Goal: Task Accomplishment & Management: Manage account settings

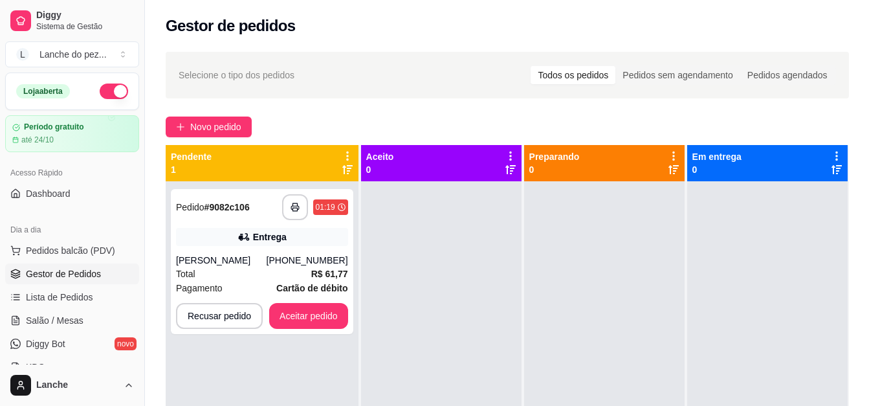
scroll to position [78, 0]
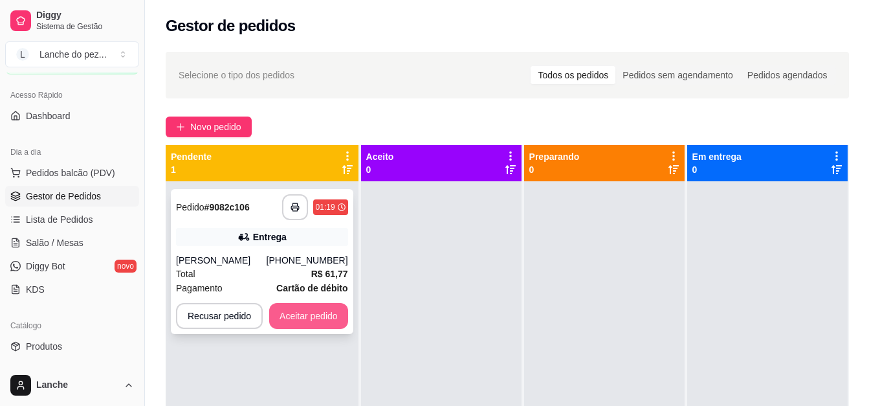
click at [315, 312] on button "Aceitar pedido" at bounding box center [308, 316] width 79 height 26
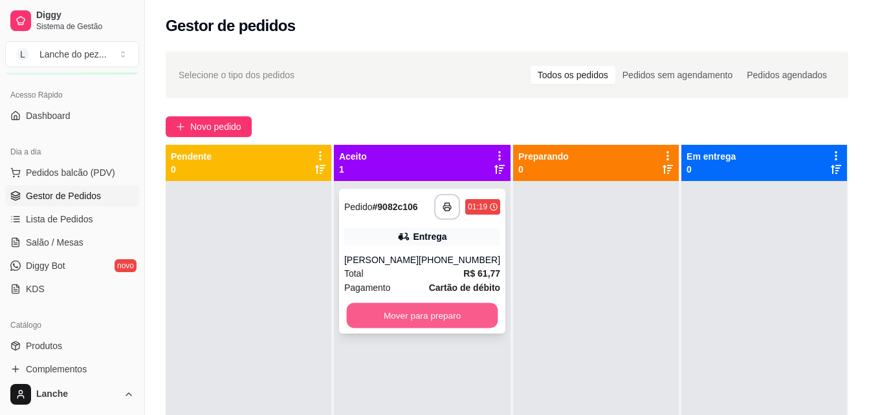
click at [398, 315] on button "Mover para preparo" at bounding box center [422, 316] width 151 height 25
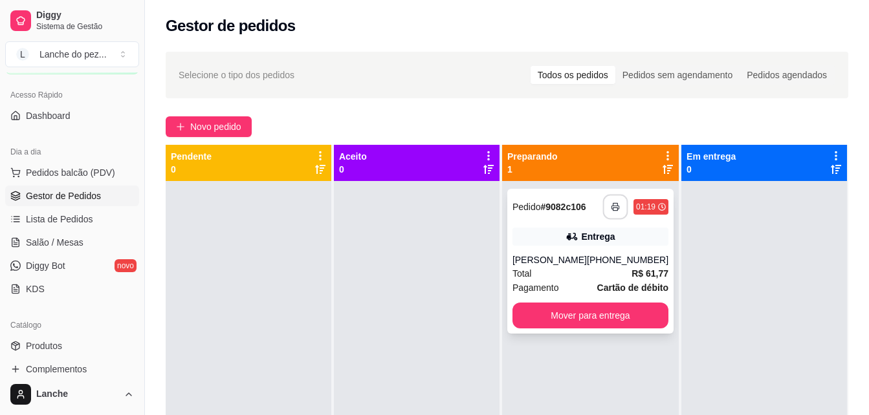
click at [612, 205] on button "button" at bounding box center [615, 207] width 25 height 25
click at [54, 168] on span "Pedidos balcão (PDV)" at bounding box center [70, 172] width 89 height 13
click at [67, 44] on button "L Lanche do pez ..." at bounding box center [72, 54] width 134 height 26
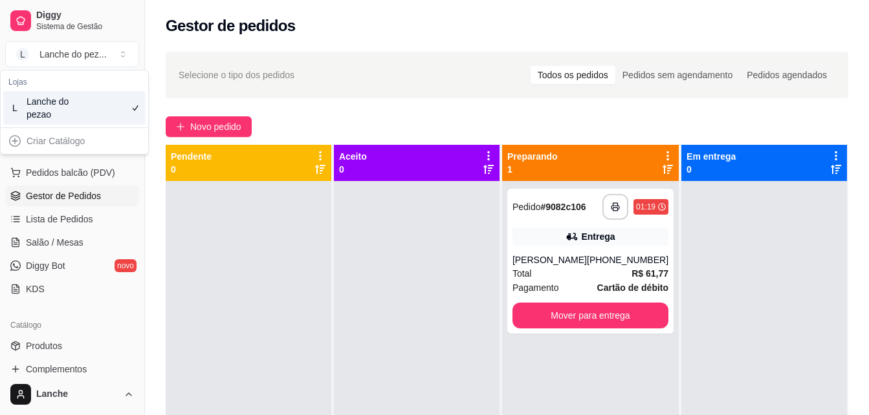
click at [51, 107] on div "Lanche do pezao" at bounding box center [56, 108] width 58 height 26
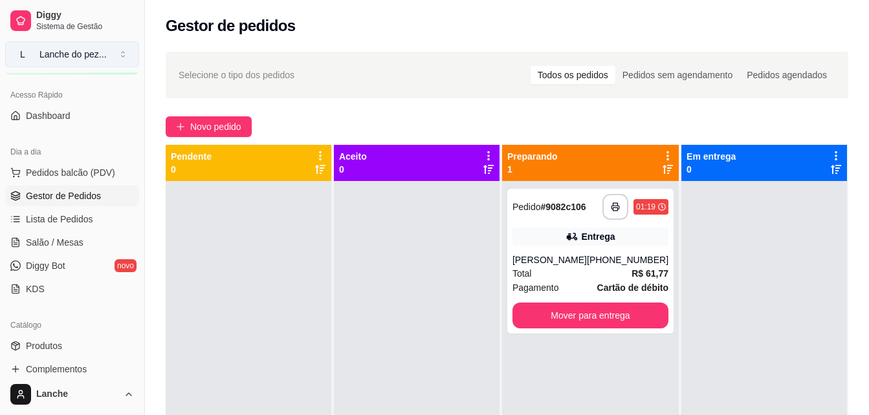
click at [71, 50] on div "Lanche do pez ..." at bounding box center [72, 54] width 67 height 13
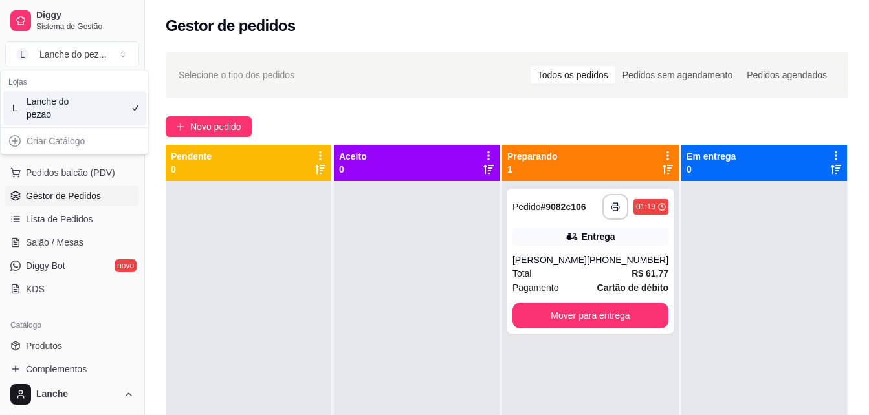
click at [49, 107] on div "Lanche do pezao" at bounding box center [56, 108] width 58 height 26
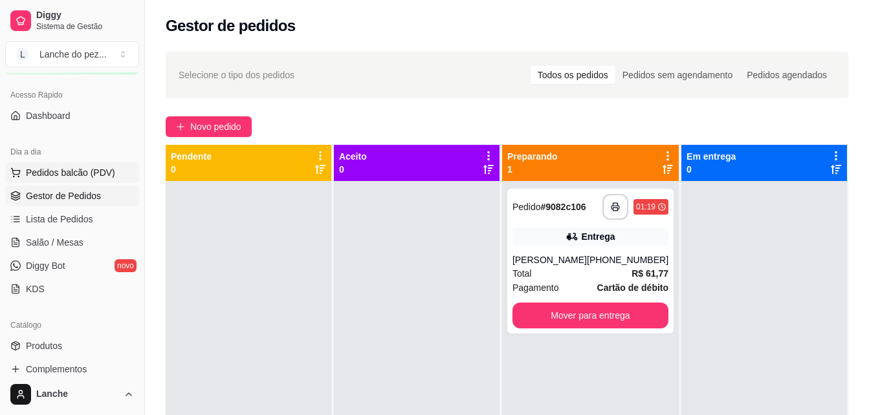
click at [58, 172] on span "Pedidos balcão (PDV)" at bounding box center [70, 172] width 89 height 13
click at [124, 56] on button "L Lanche do pez ..." at bounding box center [72, 54] width 134 height 26
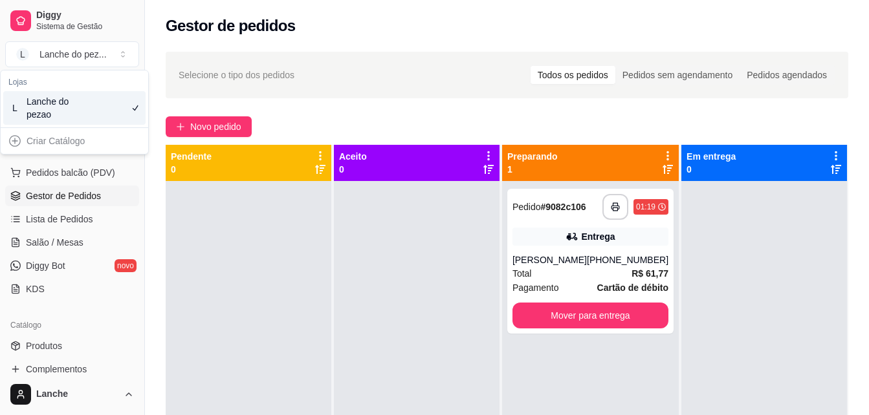
click at [80, 106] on div "Lanche do pezao" at bounding box center [56, 108] width 58 height 26
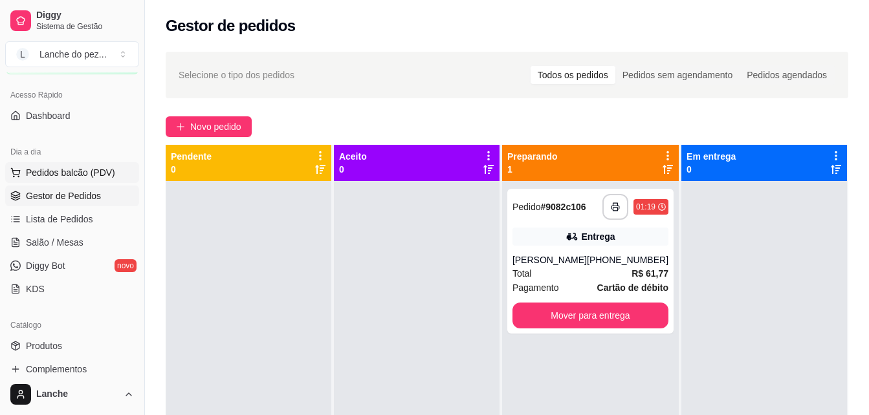
click at [50, 168] on span "Pedidos balcão (PDV)" at bounding box center [70, 172] width 89 height 13
click at [603, 214] on button "button" at bounding box center [616, 207] width 26 height 26
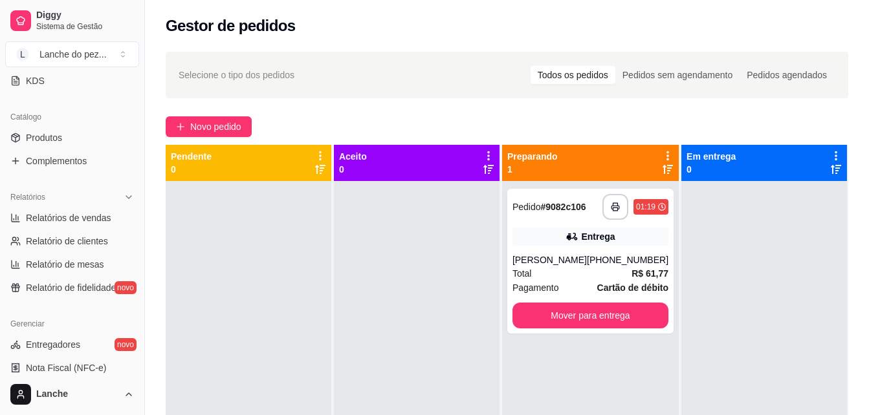
scroll to position [288, 0]
click at [60, 137] on span "Produtos" at bounding box center [44, 135] width 36 height 13
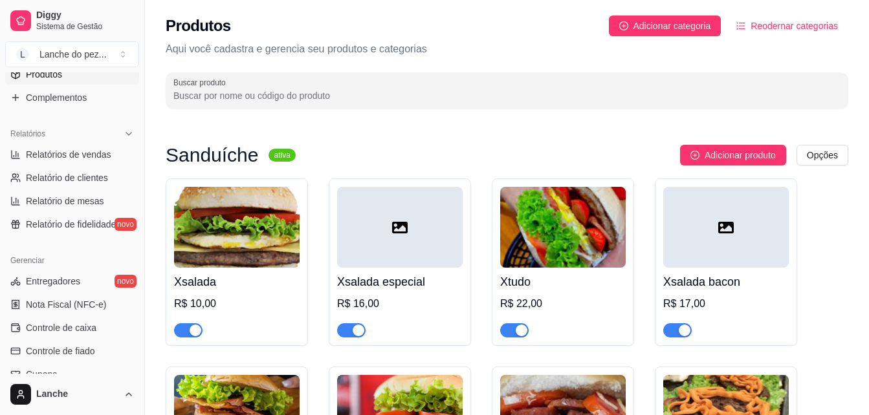
scroll to position [366, 0]
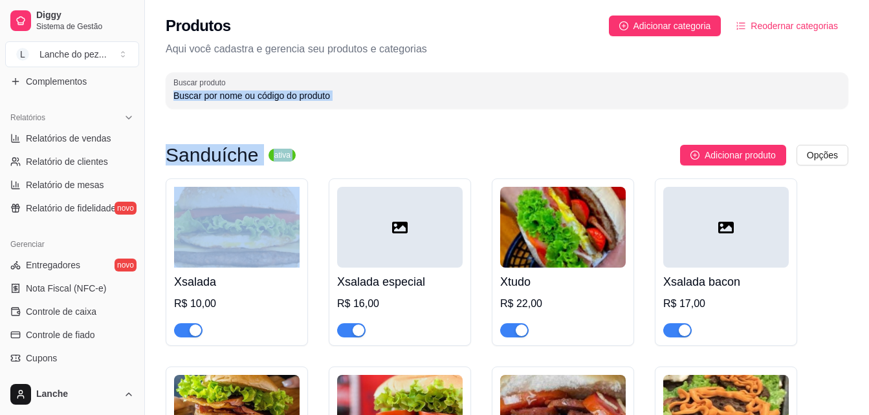
drag, startPoint x: 865, startPoint y: 132, endPoint x: 872, endPoint y: 97, distance: 35.8
click at [869, 97] on html "Diggy Sistema de Gestão L Lanche do pez ... Loja aberta Período gratuito até 24…" at bounding box center [434, 207] width 869 height 415
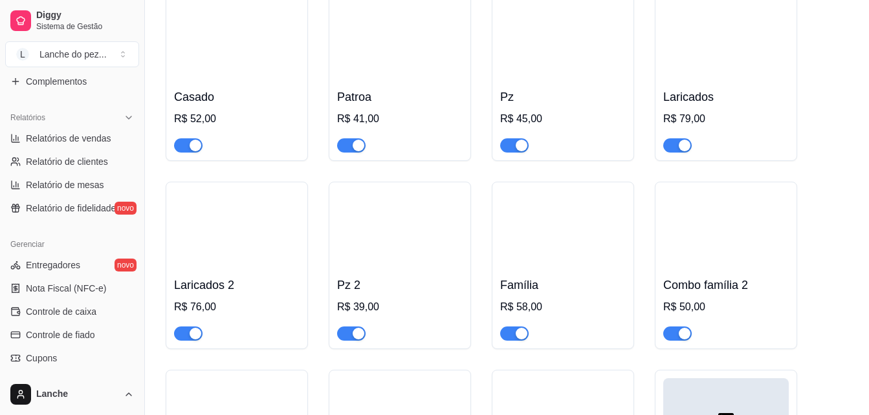
scroll to position [1010, 0]
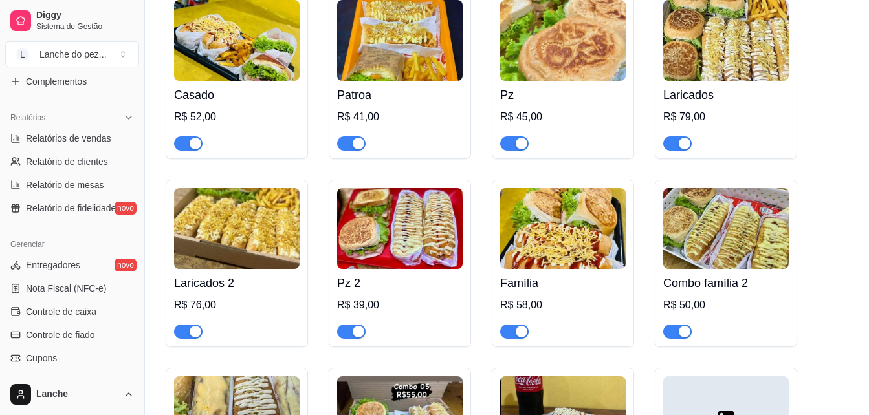
click at [547, 219] on img at bounding box center [563, 228] width 126 height 81
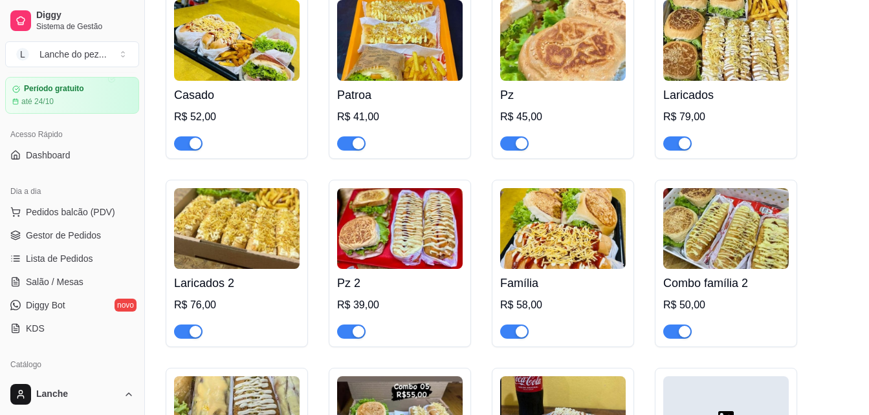
scroll to position [0, 0]
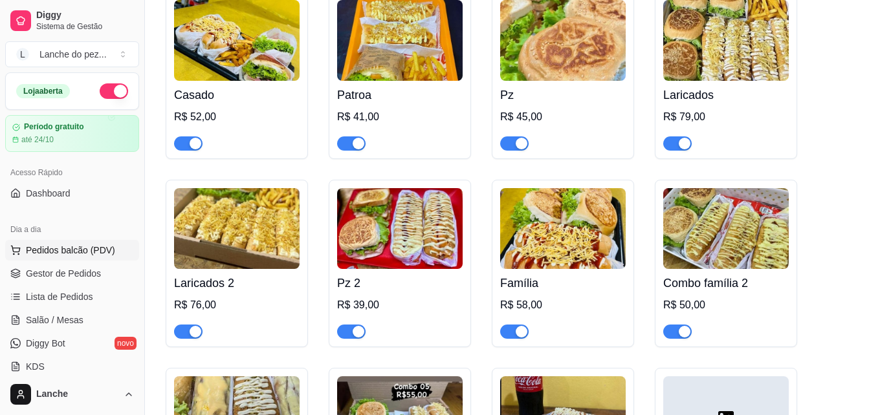
click at [63, 245] on span "Pedidos balcão (PDV)" at bounding box center [70, 250] width 89 height 13
click at [63, 277] on span "Gestor de Pedidos" at bounding box center [63, 273] width 75 height 13
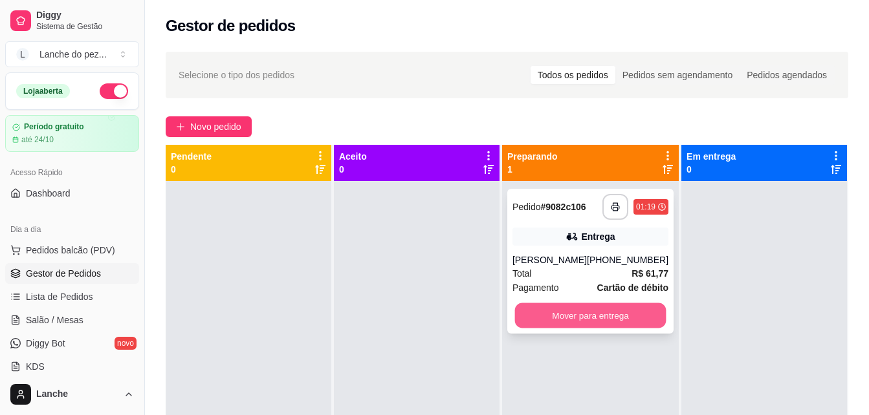
click at [573, 316] on button "Mover para entrega" at bounding box center [590, 316] width 151 height 25
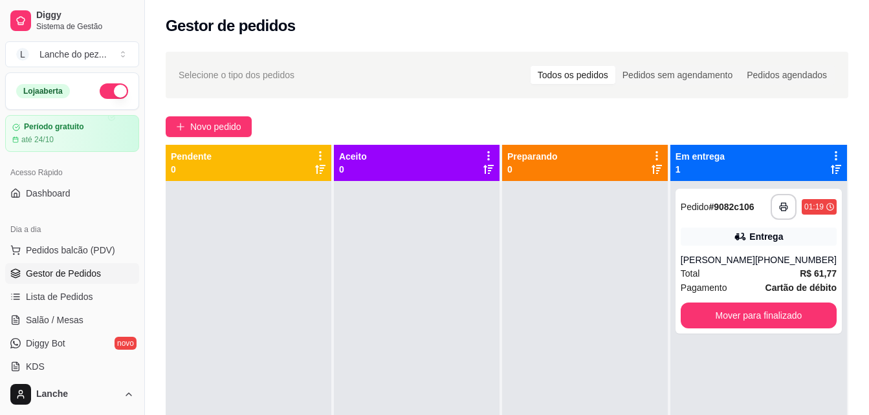
click at [100, 88] on button "button" at bounding box center [114, 91] width 28 height 16
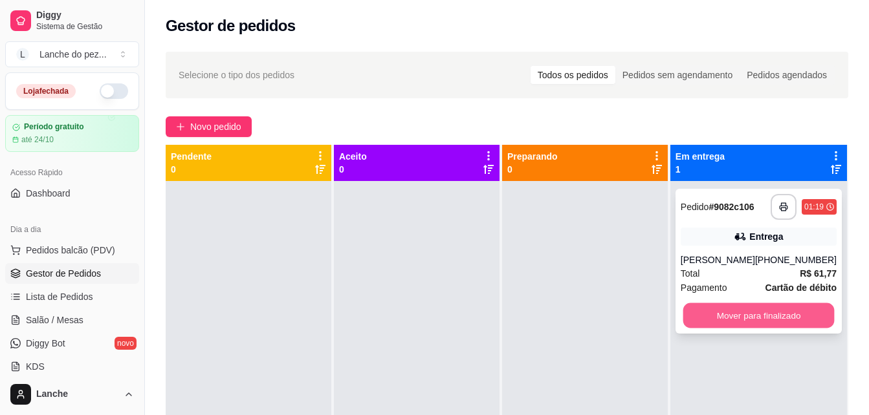
click at [724, 320] on button "Mover para finalizado" at bounding box center [758, 316] width 151 height 25
